Goal: Go to known website: Go to known website

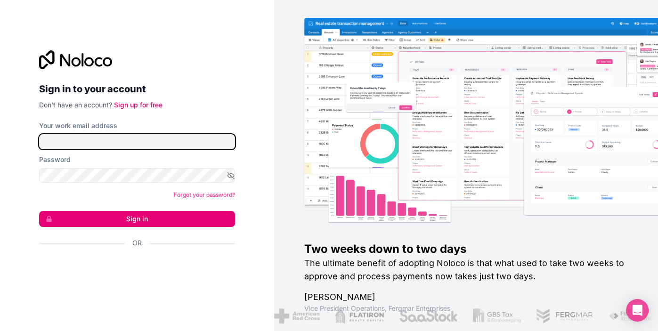
click at [138, 142] on input "Your work email address" at bounding box center [137, 141] width 196 height 15
type input "[EMAIL_ADDRESS][DOMAIN_NAME]"
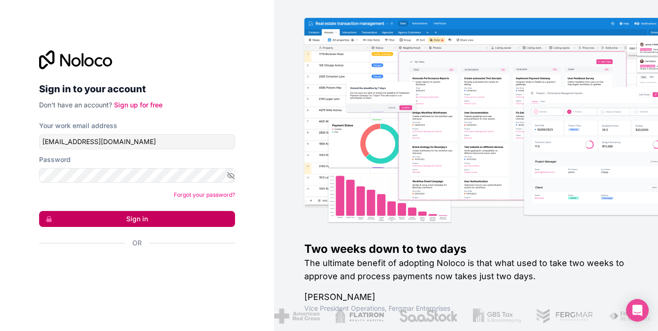
click at [141, 220] on button "Sign in" at bounding box center [137, 219] width 196 height 16
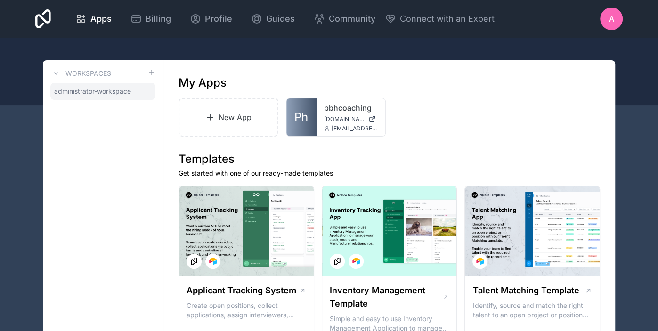
click at [115, 95] on span "administrator-workspace" at bounding box center [92, 91] width 77 height 9
click at [342, 112] on link "pbhcoaching" at bounding box center [351, 107] width 54 height 11
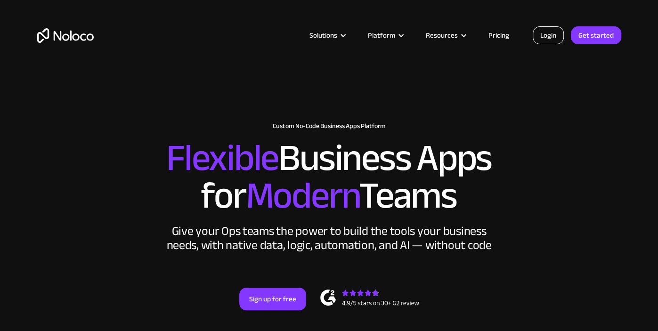
click at [544, 33] on link "Login" at bounding box center [548, 35] width 31 height 18
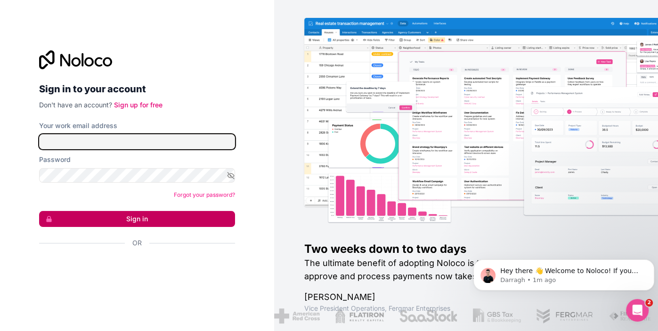
type input "[EMAIL_ADDRESS][DOMAIN_NAME]"
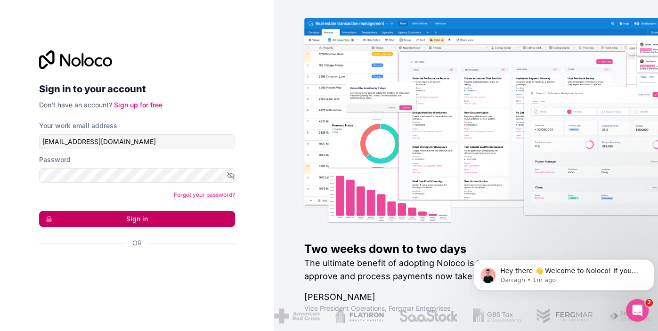
click at [136, 219] on button "Sign in" at bounding box center [137, 219] width 196 height 16
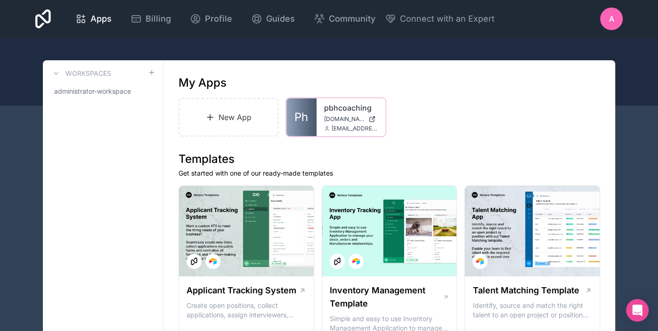
click at [346, 122] on span "[DOMAIN_NAME]" at bounding box center [344, 119] width 40 height 8
